Goal: Task Accomplishment & Management: Complete application form

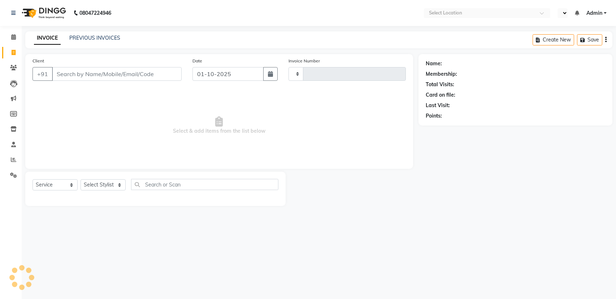
select select "service"
type input "3100"
select select "en"
select select "7524"
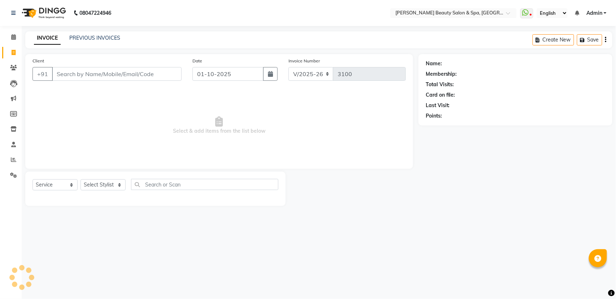
click at [121, 73] on input "Client" at bounding box center [117, 74] width 130 height 14
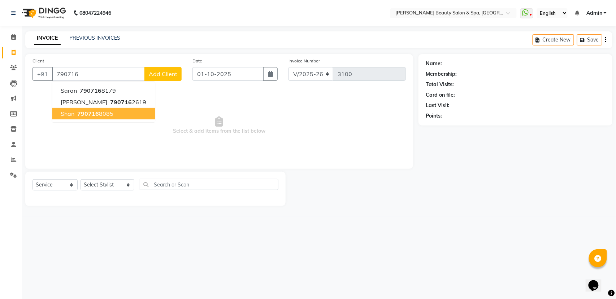
click at [98, 116] on ngb-highlight "790716 8085" at bounding box center [95, 113] width 38 height 7
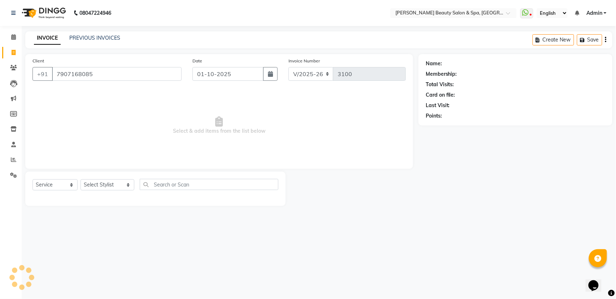
type input "7907168085"
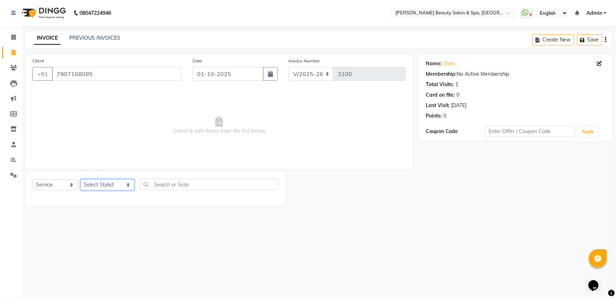
click at [87, 182] on select "Select Stylist Admin [PERSON_NAME] [PERSON_NAME] [PERSON_NAME] [PERSON_NAME] [P…" at bounding box center [108, 185] width 54 height 11
select select "67138"
click at [81, 180] on select "Select Stylist Admin [PERSON_NAME] [PERSON_NAME] [PERSON_NAME] [PERSON_NAME] [P…" at bounding box center [108, 185] width 54 height 11
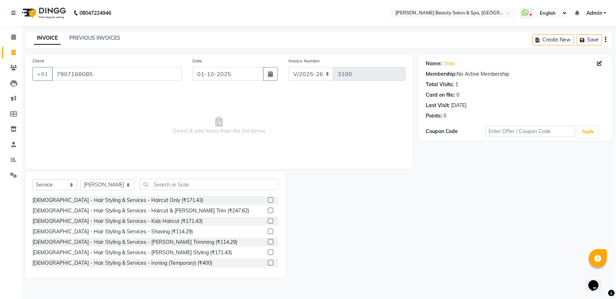
click at [168, 198] on div "[DEMOGRAPHIC_DATA] - Hair Styling & Services - Haircut Only (₹171.43)" at bounding box center [156, 200] width 246 height 9
click at [147, 199] on div "[DEMOGRAPHIC_DATA] - Hair Styling & Services - Haircut Only (₹171.43)" at bounding box center [118, 201] width 171 height 8
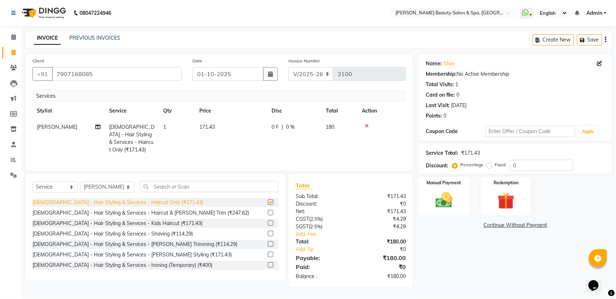
checkbox input "false"
click at [444, 195] on img at bounding box center [444, 200] width 29 height 20
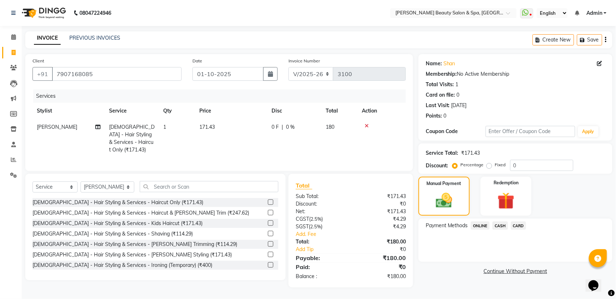
click at [477, 224] on span "ONLINE" at bounding box center [480, 226] width 19 height 8
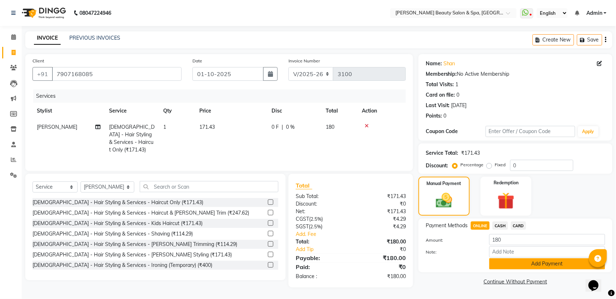
click at [573, 266] on button "Add Payment" at bounding box center [547, 264] width 116 height 11
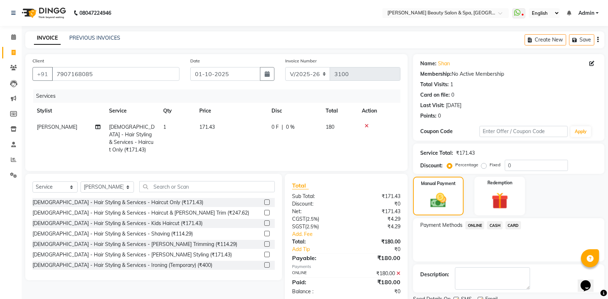
scroll to position [29, 0]
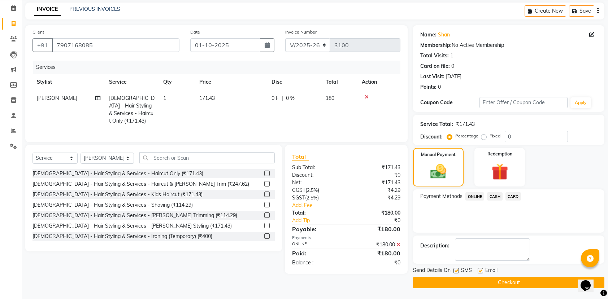
click at [523, 284] on button "Checkout" at bounding box center [508, 282] width 191 height 11
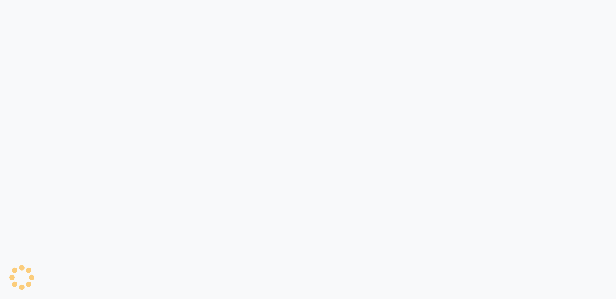
select select "service"
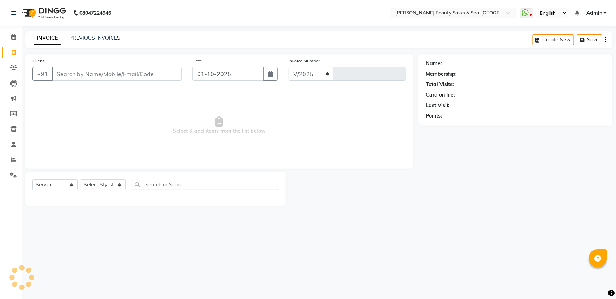
select select "en"
select select "7524"
type input "3101"
type input "8"
type input "8139870039"
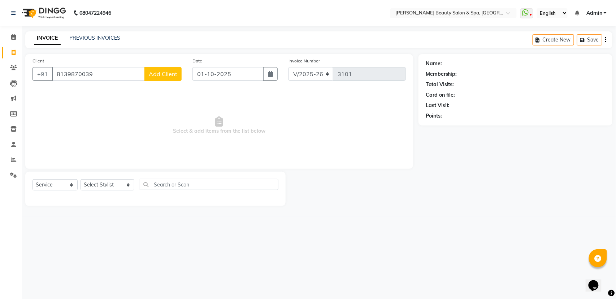
click at [162, 70] on span "Add Client" at bounding box center [163, 73] width 29 height 7
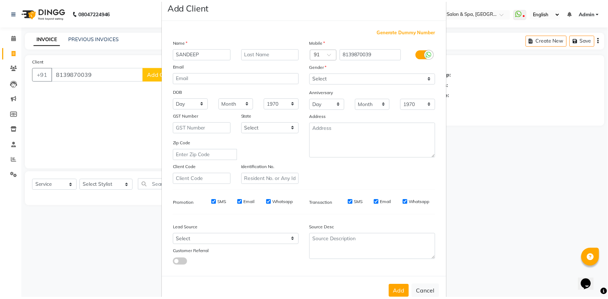
scroll to position [32, 0]
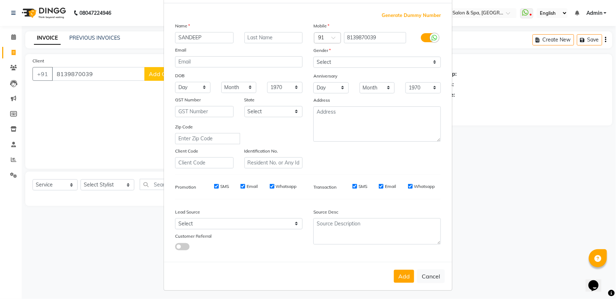
type input "SANDEEP"
click at [365, 60] on select "Select Male Female Other Prefer Not To Say" at bounding box center [378, 62] width 128 height 11
select select "male"
click at [314, 57] on select "Select Male Female Other Prefer Not To Say" at bounding box center [378, 62] width 128 height 11
drag, startPoint x: 412, startPoint y: 262, endPoint x: 412, endPoint y: 277, distance: 15.9
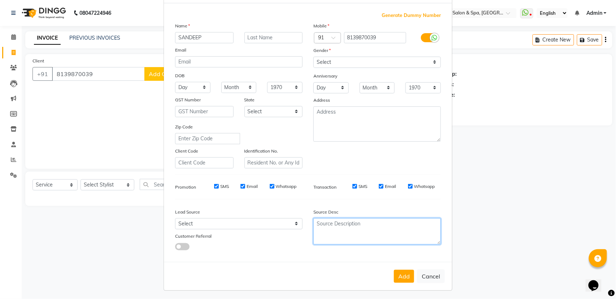
click at [412, 277] on form "Add Client Generate Dummy Number Name SANDEEP Email DOB Day 01 02 03 04 05 06 0…" at bounding box center [308, 134] width 288 height 312
click at [404, 274] on button "Add" at bounding box center [404, 276] width 20 height 13
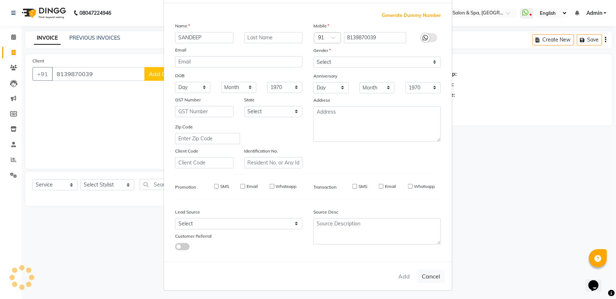
select select
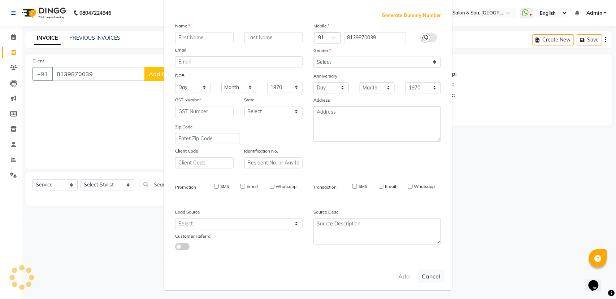
select select
checkbox input "false"
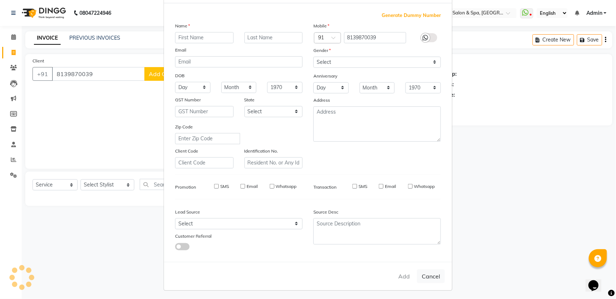
checkbox input "false"
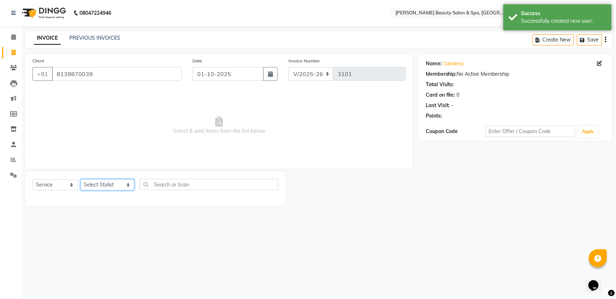
click at [113, 187] on select "Select Stylist Admin [PERSON_NAME] [PERSON_NAME] [PERSON_NAME] [PERSON_NAME] [P…" at bounding box center [108, 185] width 54 height 11
select select "83644"
click at [81, 180] on select "Select Stylist Admin [PERSON_NAME] [PERSON_NAME] [PERSON_NAME] [PERSON_NAME] [P…" at bounding box center [108, 185] width 54 height 11
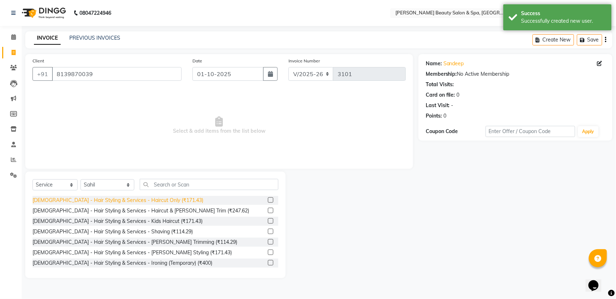
click at [141, 203] on div "[DEMOGRAPHIC_DATA] - Hair Styling & Services - Haircut Only (₹171.43)" at bounding box center [118, 201] width 171 height 8
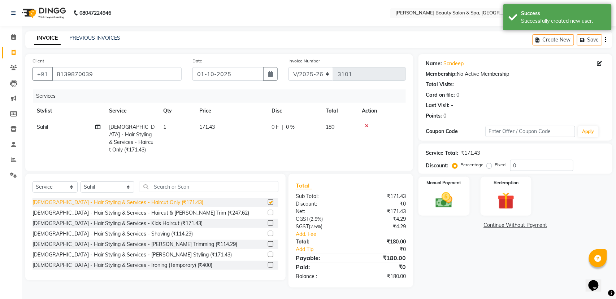
checkbox input "false"
click at [456, 190] on div "Manual Payment" at bounding box center [444, 196] width 53 height 41
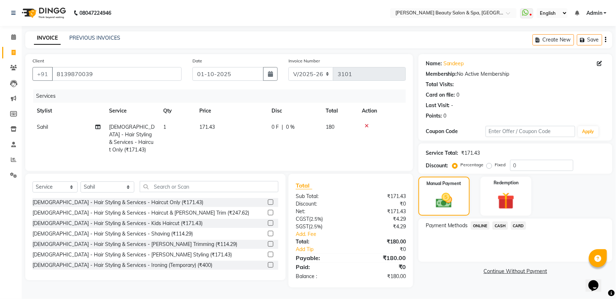
click at [500, 224] on span "CASH" at bounding box center [501, 226] width 16 height 8
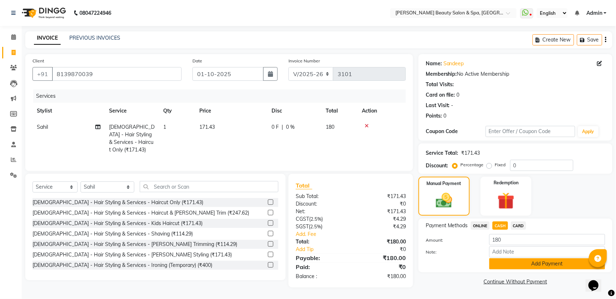
click at [509, 269] on button "Add Payment" at bounding box center [547, 264] width 116 height 11
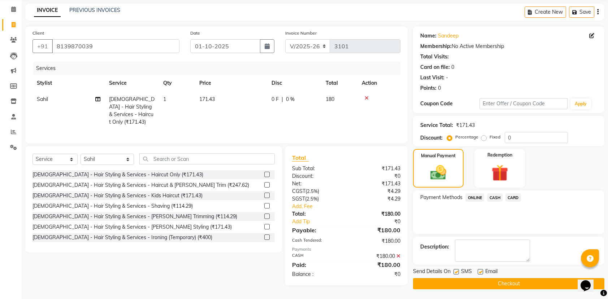
scroll to position [29, 0]
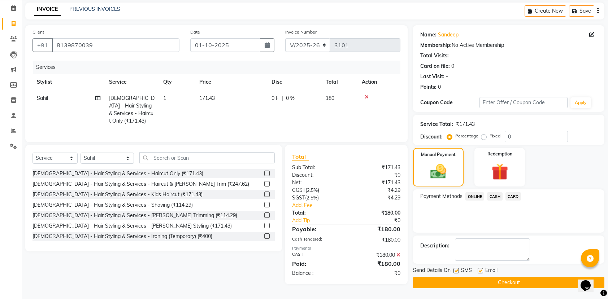
click at [543, 280] on button "Checkout" at bounding box center [508, 282] width 191 height 11
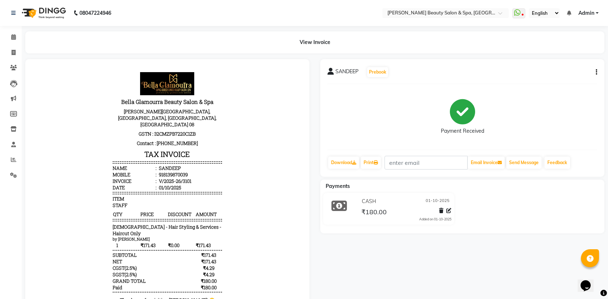
drag, startPoint x: 520, startPoint y: 266, endPoint x: 516, endPoint y: 260, distance: 7.3
click at [521, 266] on div "SANDEEP Prebook Payment Received Download Print Email Invoice Send Message Feed…" at bounding box center [462, 190] width 295 height 262
click at [516, 260] on div "SANDEEP Prebook Payment Received Download Print Email Invoice Send Message Feed…" at bounding box center [462, 190] width 295 height 262
click at [394, 260] on div "SANDEEP Prebook Payment Received Download Print Email Invoice Send Message Feed…" at bounding box center [462, 190] width 295 height 262
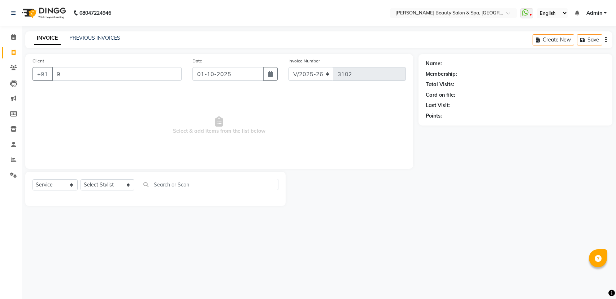
select select "7524"
select select "service"
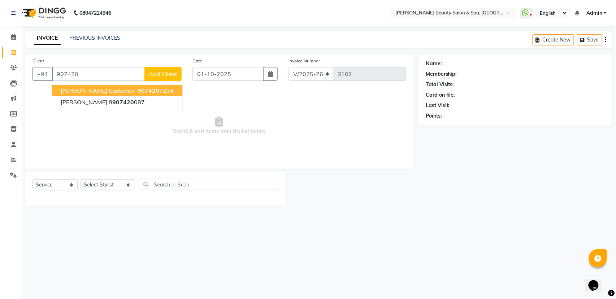
click at [109, 91] on span "Vaibhav Customer" at bounding box center [98, 90] width 74 height 7
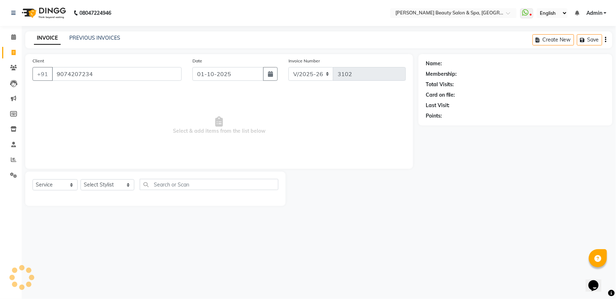
type input "9074207234"
click at [98, 185] on select "Select Stylist Admin [PERSON_NAME] [PERSON_NAME] [PERSON_NAME] [PERSON_NAME] [P…" at bounding box center [108, 185] width 54 height 11
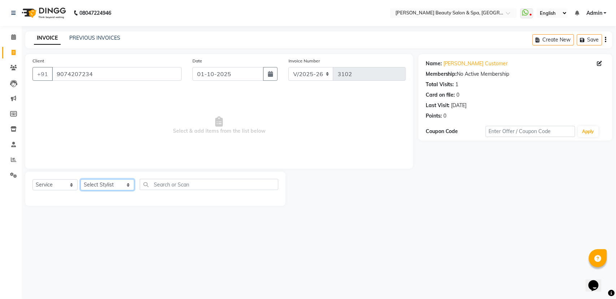
select select "67138"
click at [81, 180] on select "Select Stylist Admin [PERSON_NAME] [PERSON_NAME] [PERSON_NAME] [PERSON_NAME] [P…" at bounding box center [108, 185] width 54 height 11
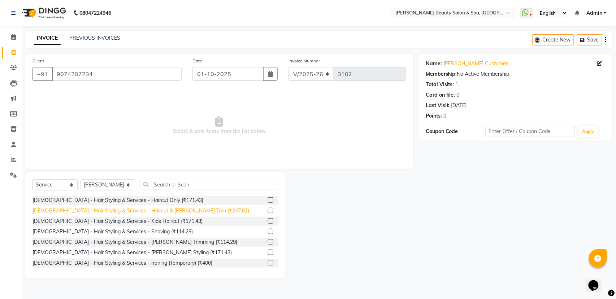
click at [171, 212] on div "[DEMOGRAPHIC_DATA] - Hair Styling & Services - Haircut & [PERSON_NAME] Trim (₹2…" at bounding box center [141, 211] width 217 height 8
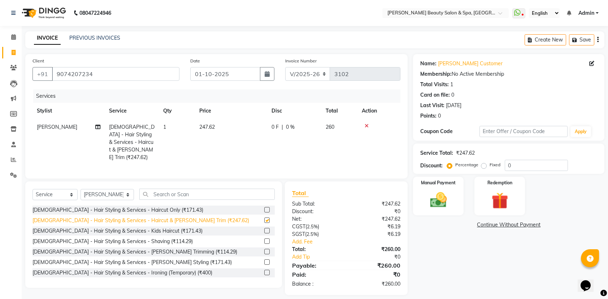
checkbox input "false"
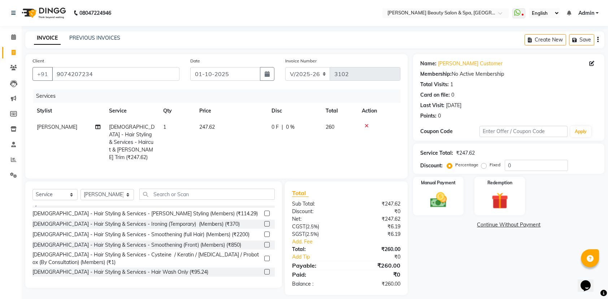
scroll to position [193, 0]
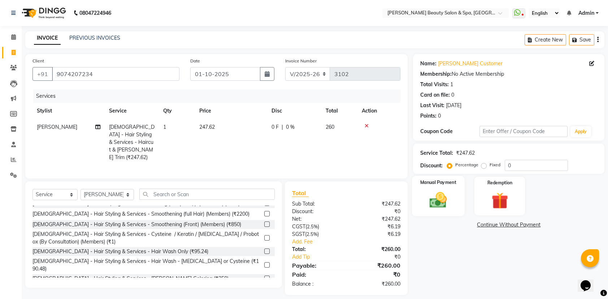
click at [441, 199] on img at bounding box center [438, 200] width 28 height 20
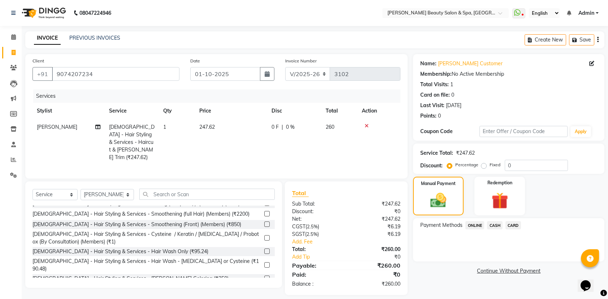
click at [477, 226] on span "ONLINE" at bounding box center [475, 225] width 19 height 8
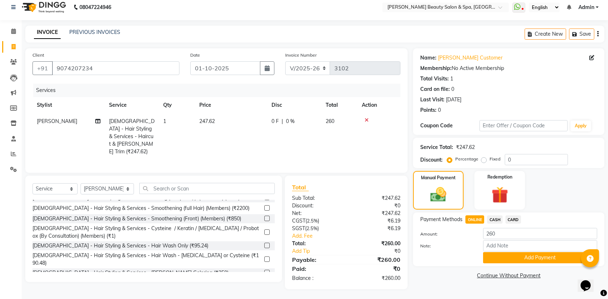
scroll to position [8, 0]
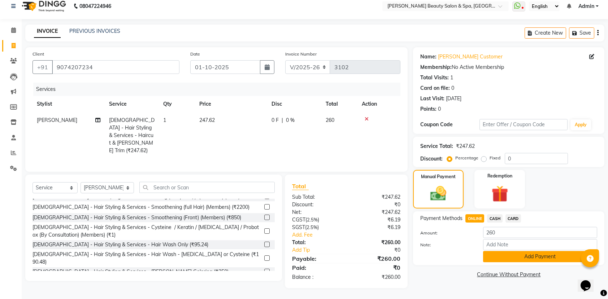
click at [530, 255] on button "Add Payment" at bounding box center [540, 256] width 114 height 11
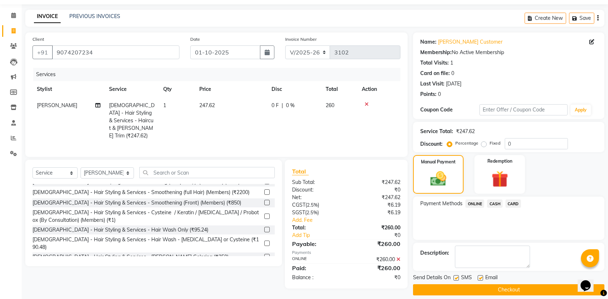
scroll to position [29, 0]
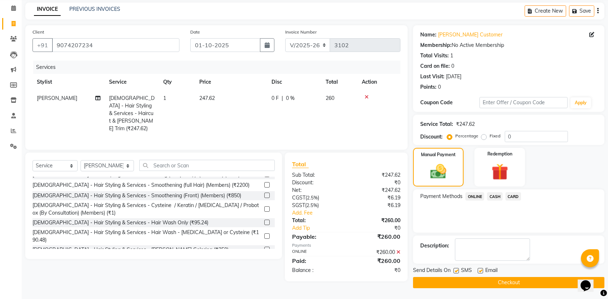
click at [518, 284] on button "Checkout" at bounding box center [508, 282] width 191 height 11
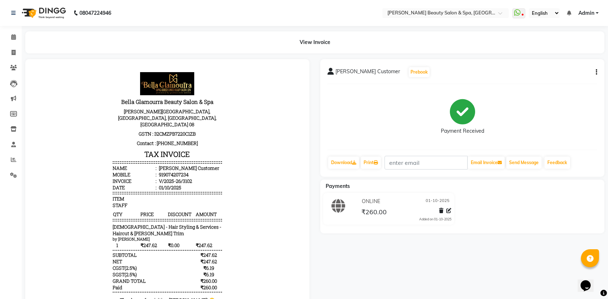
select select "service"
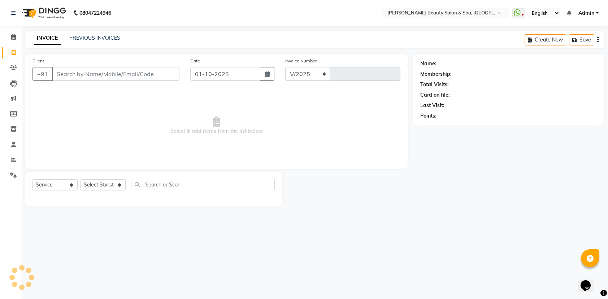
select select "7524"
type input "3103"
